Goal: Information Seeking & Learning: Learn about a topic

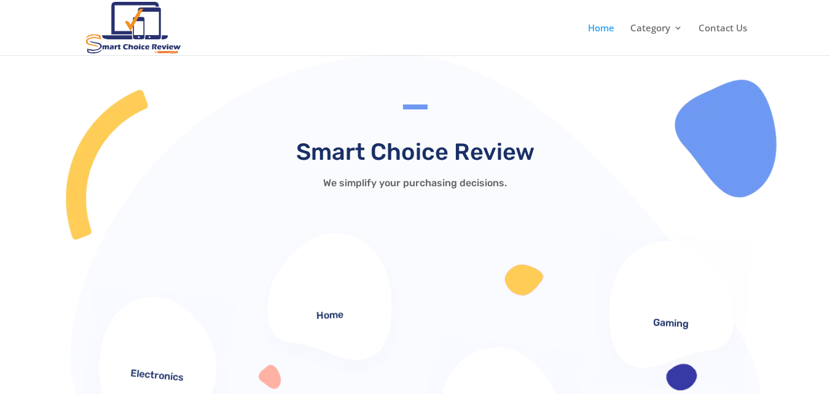
click at [182, 119] on div "Smart Choice Review We simplify your purchasing decisions." at bounding box center [415, 148] width 663 height 88
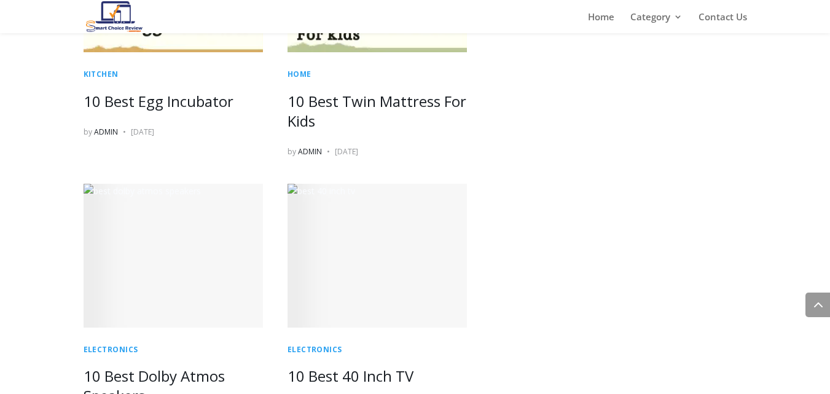
scroll to position [1413, 0]
